Goal: Contribute content: Add original content to the website for others to see

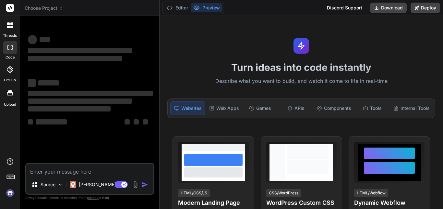
type textarea "x"
click at [83, 170] on textarea at bounding box center [89, 170] width 127 height 12
type textarea "cr"
type textarea "x"
type textarea "cre"
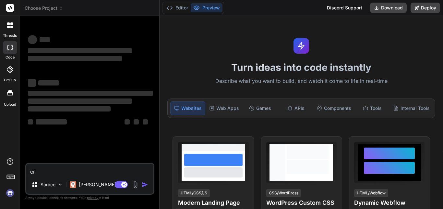
type textarea "x"
type textarea "crea"
type textarea "x"
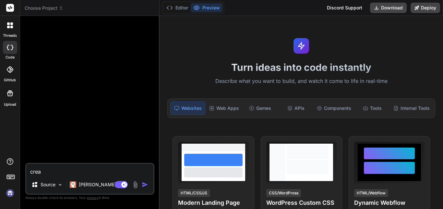
type textarea "creat"
type textarea "x"
type textarea "create"
type textarea "x"
type textarea "create"
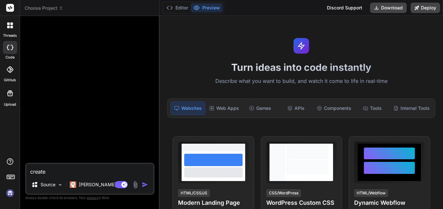
type textarea "x"
type textarea "create a"
type textarea "x"
type textarea "create a"
type textarea "x"
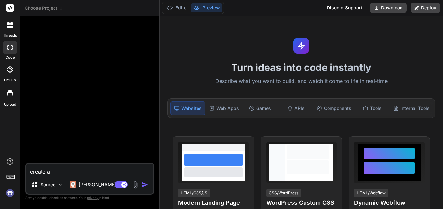
type textarea "create a e"
type textarea "x"
type textarea "create a em"
type textarea "x"
type textarea "create a ema"
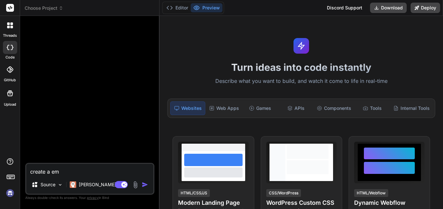
type textarea "x"
type textarea "create a emai"
type textarea "x"
type textarea "create a email"
type textarea "x"
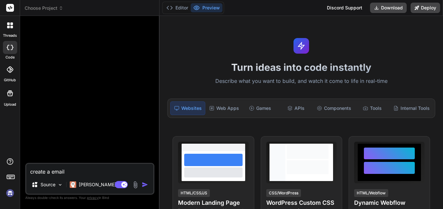
type textarea "create a email"
type textarea "x"
type textarea "create a email t"
type textarea "x"
type textarea "create a email te"
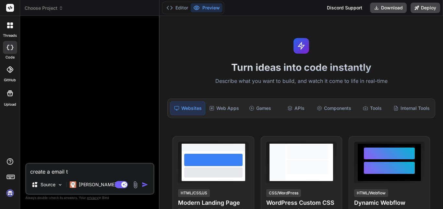
type textarea "x"
type textarea "create a email tem"
type textarea "x"
type textarea "create a email temp"
type textarea "x"
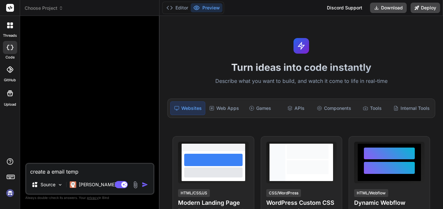
type textarea "create a email tempa"
type textarea "x"
type textarea "create a email tempal"
type textarea "x"
type textarea "create a email tempalt"
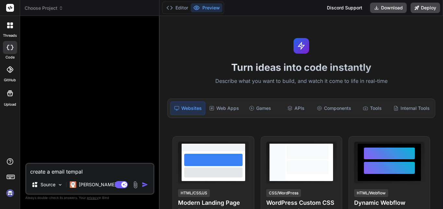
type textarea "x"
type textarea "create a email tempalte"
type textarea "x"
type textarea "create a email tempalt"
type textarea "x"
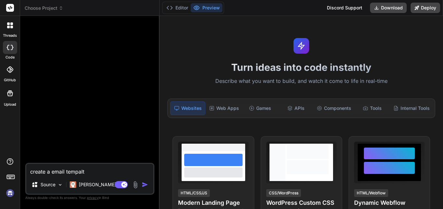
type textarea "create a email tempal"
type textarea "x"
type textarea "create a email tempa"
type textarea "x"
type textarea "create a email temp"
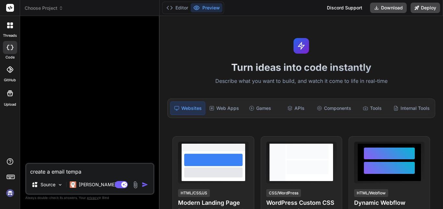
type textarea "x"
type textarea "create a email templ"
type textarea "x"
type textarea "create a email templa"
type textarea "x"
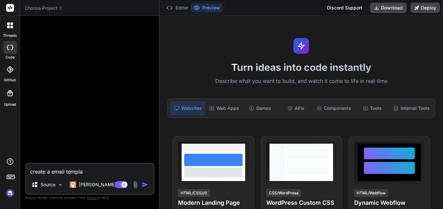
type textarea "create a email templat"
type textarea "x"
type textarea "create a email template"
type textarea "x"
type textarea "create a email template"
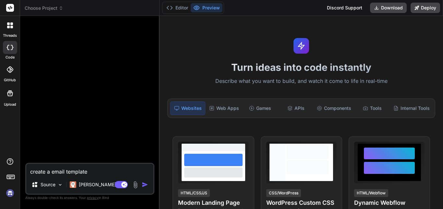
type textarea "x"
type textarea "create a email template f"
type textarea "x"
type textarea "create a email template fo"
type textarea "x"
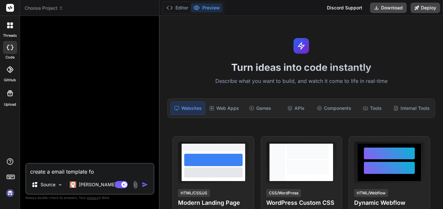
type textarea "create a email template for"
type textarea "x"
type textarea "create a email template for"
type textarea "x"
type textarea "create a email template for e"
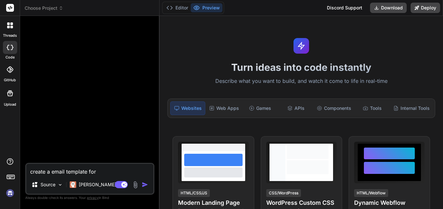
type textarea "x"
type textarea "create a email template for em"
type textarea "x"
type textarea "create a email template for ema"
type textarea "x"
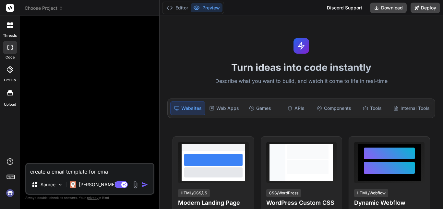
type textarea "create a email template for emai"
type textarea "x"
type textarea "create a email template for email"
type textarea "x"
type textarea "create a email template for email"
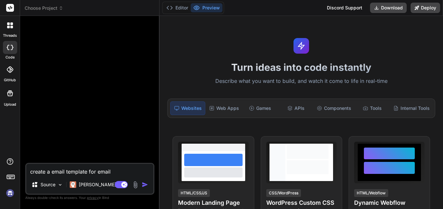
type textarea "x"
type textarea "create a email template for email ,"
type textarea "x"
type textarea "create a email template for email ,"
type textarea "x"
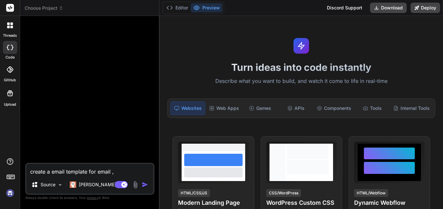
type textarea "create a email template for email , i"
type textarea "x"
type textarea "create a email template for email , i"
type textarea "x"
type textarea "create a email template for email , i w"
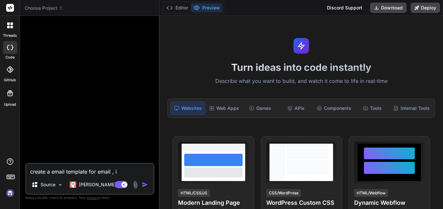
type textarea "x"
type textarea "create a email template for email , i [GEOGRAPHIC_DATA]"
type textarea "x"
type textarea "create a email template for email , i wil"
type textarea "x"
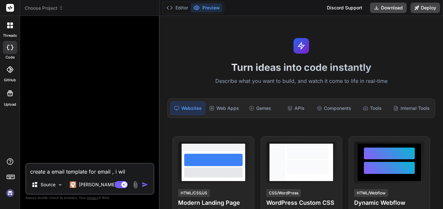
type textarea "create a email template for email , i will"
type textarea "x"
type textarea "create a email template for email , i will"
type textarea "x"
type textarea "create a email template for email , i will s"
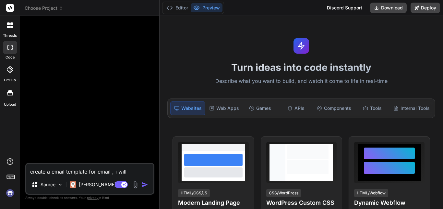
type textarea "x"
type textarea "create a email template for email , i will se"
type textarea "x"
type textarea "create a email template for email , i will sen"
type textarea "x"
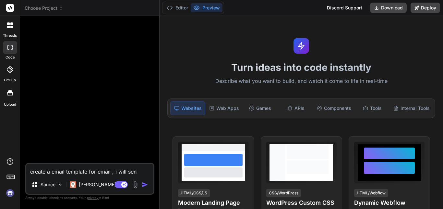
type textarea "create a email template for email , i will send"
type textarea "x"
type textarea "create a email template for email , i will send"
type textarea "x"
type textarea "create a email template for email , i will send o"
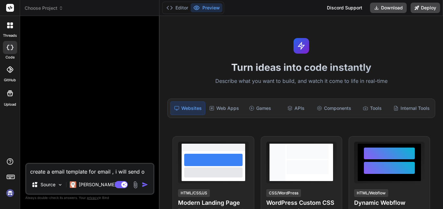
type textarea "x"
type textarea "create a email template for email , i will send ot"
type textarea "x"
type textarea "create a email template for email , i will send otp"
type textarea "x"
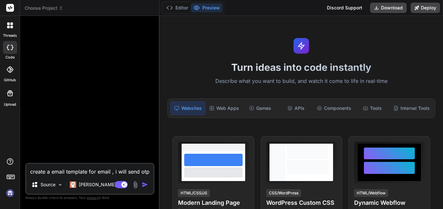
type textarea "create a email template for email , i will send otp"
type textarea "x"
type textarea "create a email template for email , i will send otp f"
type textarea "x"
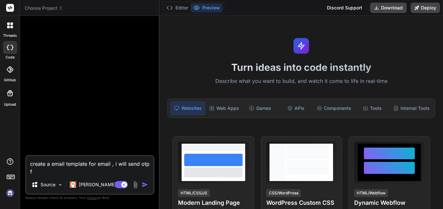
type textarea "create a email template for email , i will send otp fo"
type textarea "x"
type textarea "create a email template for email , i will send otp for"
type textarea "x"
type textarea "create a email template for email , i will send otp for"
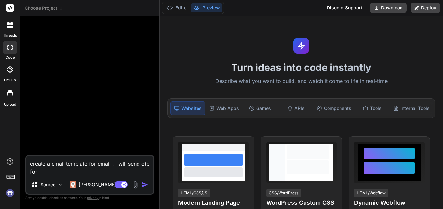
type textarea "x"
type textarea "create a email template for email , i will send otp for e"
type textarea "x"
type textarea "create a email template for email , i will send otp for em"
type textarea "x"
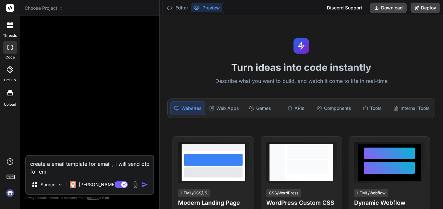
type textarea "create a email template for email , i will send otp for ema"
type textarea "x"
type textarea "create a email template for email , i will send otp for emai"
type textarea "x"
type textarea "create a email template for email , i will send otp for email"
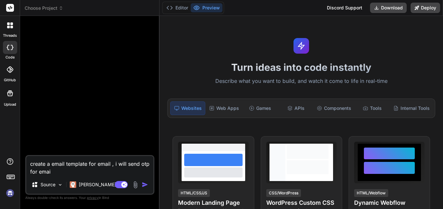
type textarea "x"
type textarea "create a email template for email , i will send otp for email"
type textarea "x"
type textarea "create a email template for email , i will send otp for email v"
type textarea "x"
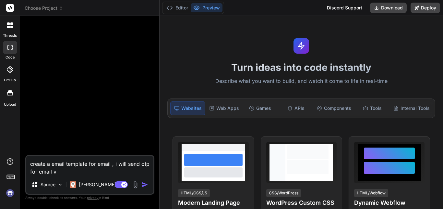
type textarea "create a email template for email , i will send otp for email ve"
type textarea "x"
type textarea "create a email template for email , i will send otp for email ver"
type textarea "x"
type textarea "create a email template for email , i will send otp for email veri"
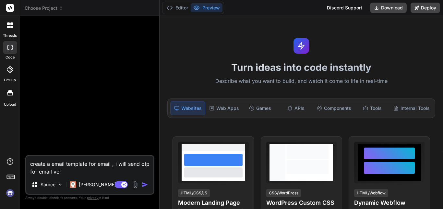
type textarea "x"
type textarea "create a email template for email , i will send otp for email verif"
type textarea "x"
type textarea "create a email template for email , i will send otp for email verify"
type textarea "x"
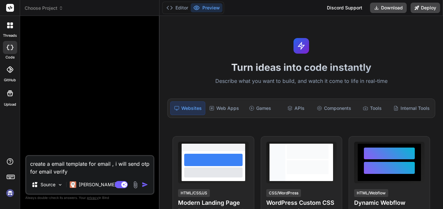
type textarea "create a email template for email , i will send otp for email verify"
type textarea "x"
type textarea "create a email template for email , i will send otp for email verify ,"
type textarea "x"
type textarea "create a email template for email , i will send otp for email verify ,"
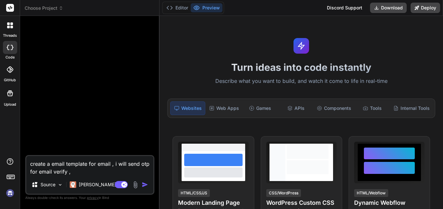
type textarea "x"
type textarea "create a email template for email , i will send otp for email verify , m"
type textarea "x"
type textarea "create a email template for email , i will send otp for email verify , me"
type textarea "x"
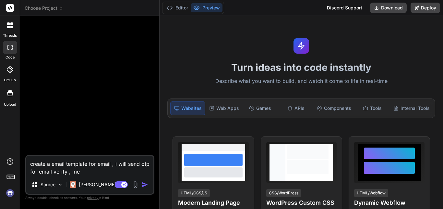
type textarea "create a email template for email , i will send otp for email verify , mea"
type textarea "x"
type textarea "create a email template for email , i will send otp for email verify , mean"
type textarea "x"
type textarea "create a email template for email , i will send otp for email verify , means"
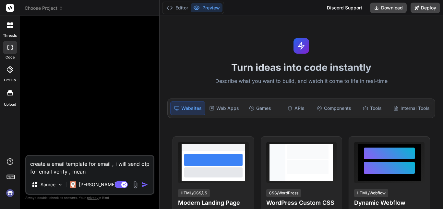
type textarea "x"
type textarea "create a email template for email , i will send otp for email verify , means"
type textarea "x"
type textarea "create a email template for email , i will send otp for email verify , means w"
type textarea "x"
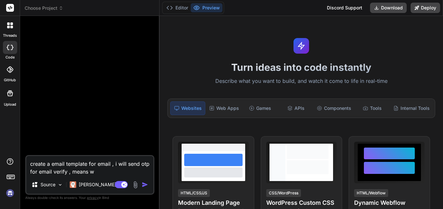
type textarea "create a email template for email , i will send otp for email verify , means wh"
type textarea "x"
type textarea "create a email template for email , i will send otp for email verify , means whe"
type textarea "x"
type textarea "create a email template for email , i will send otp for email verify , means wh…"
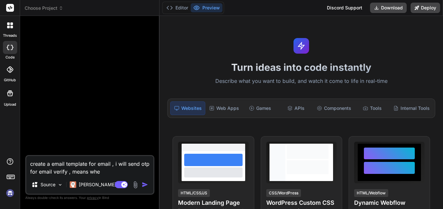
type textarea "x"
type textarea "create a email template for email , i will send otp for email verify , means wh…"
type textarea "x"
type textarea "create a email template for email , i will send otp for email verify , means wh…"
type textarea "x"
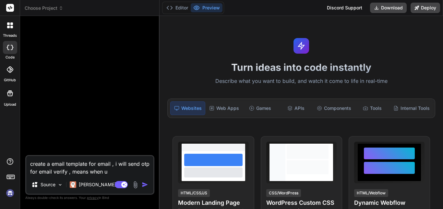
type textarea "create a email template for email , i will send otp for email verify , means wh…"
type textarea "x"
type textarea "create a email template for email , i will send otp for email verify , means wh…"
type textarea "x"
type textarea "create a email template for email , i will send otp for email verify , means wh…"
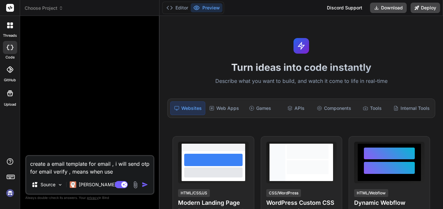
type textarea "x"
type textarea "create a email template for email , i will send otp for email verify , means wh…"
type textarea "x"
type textarea "create a email template for email , i will send otp for email verify , means wh…"
type textarea "x"
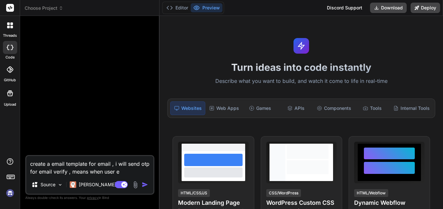
type textarea "create a email template for email , i will send otp for email verify , means wh…"
type textarea "x"
type textarea "create a email template for email , i will send otp for email verify , means wh…"
type textarea "x"
type textarea "create a email template for email , i will send otp for email verify , means wh…"
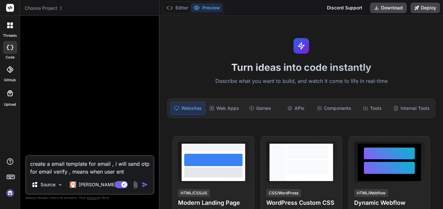
type textarea "x"
type textarea "create a email template for email , i will send otp for email verify , means wh…"
type textarea "x"
type textarea "create a email template for email , i will send otp for email verify , means wh…"
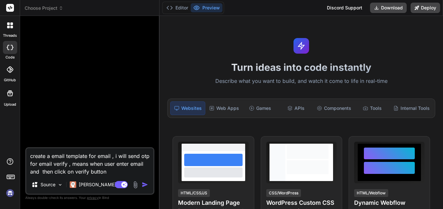
click at [116, 172] on textarea "create a email template for email , i will send otp for email verify , means wh…" at bounding box center [89, 161] width 127 height 27
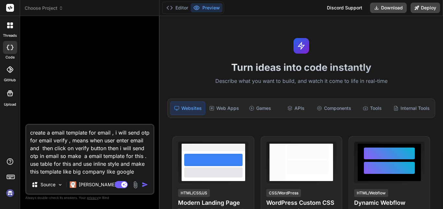
click at [146, 184] on img "button" at bounding box center [145, 184] width 6 height 6
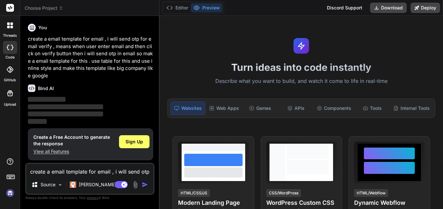
scroll to position [1, 0]
